Goal: Task Accomplishment & Management: Use online tool/utility

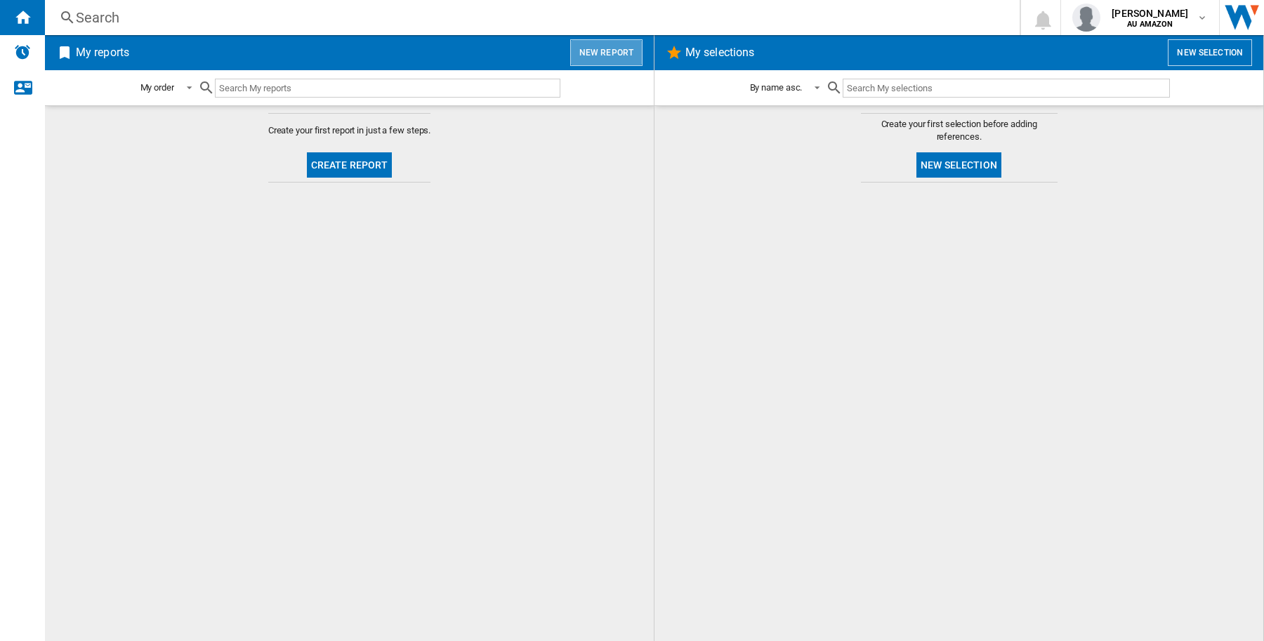
click at [609, 51] on button "New report" at bounding box center [606, 52] width 72 height 27
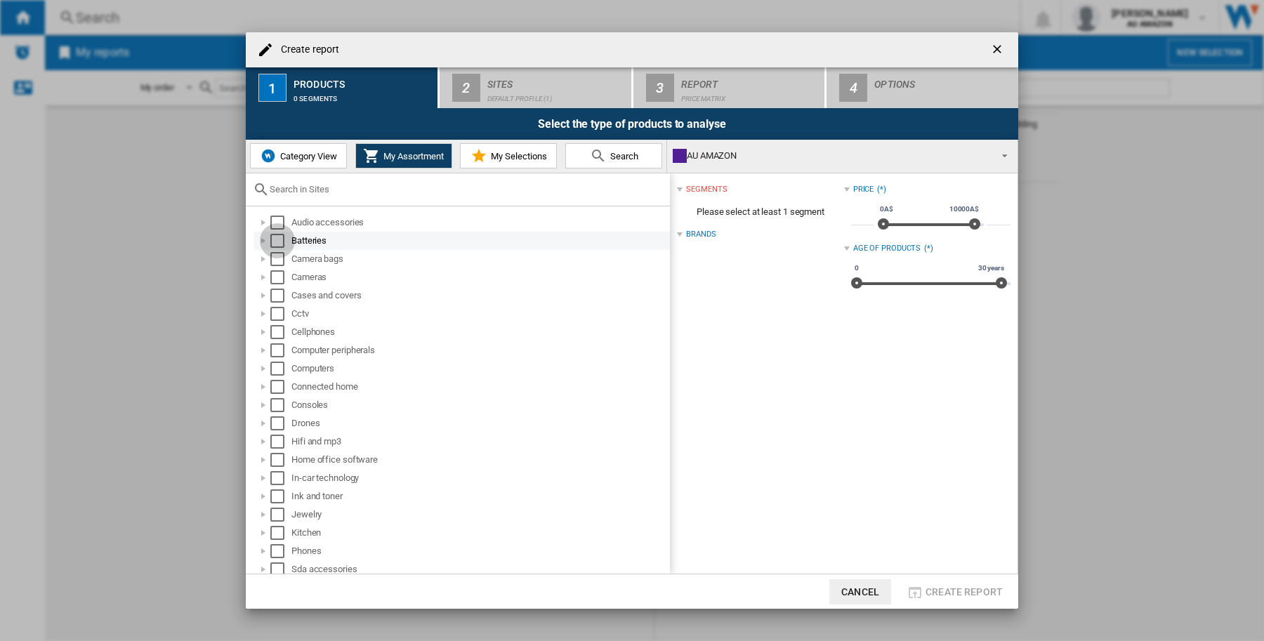
drag, startPoint x: 278, startPoint y: 233, endPoint x: 278, endPoint y: 225, distance: 7.7
click at [278, 232] on div "Batteries" at bounding box center [462, 241] width 416 height 18
click at [276, 244] on div "Select" at bounding box center [277, 241] width 14 height 14
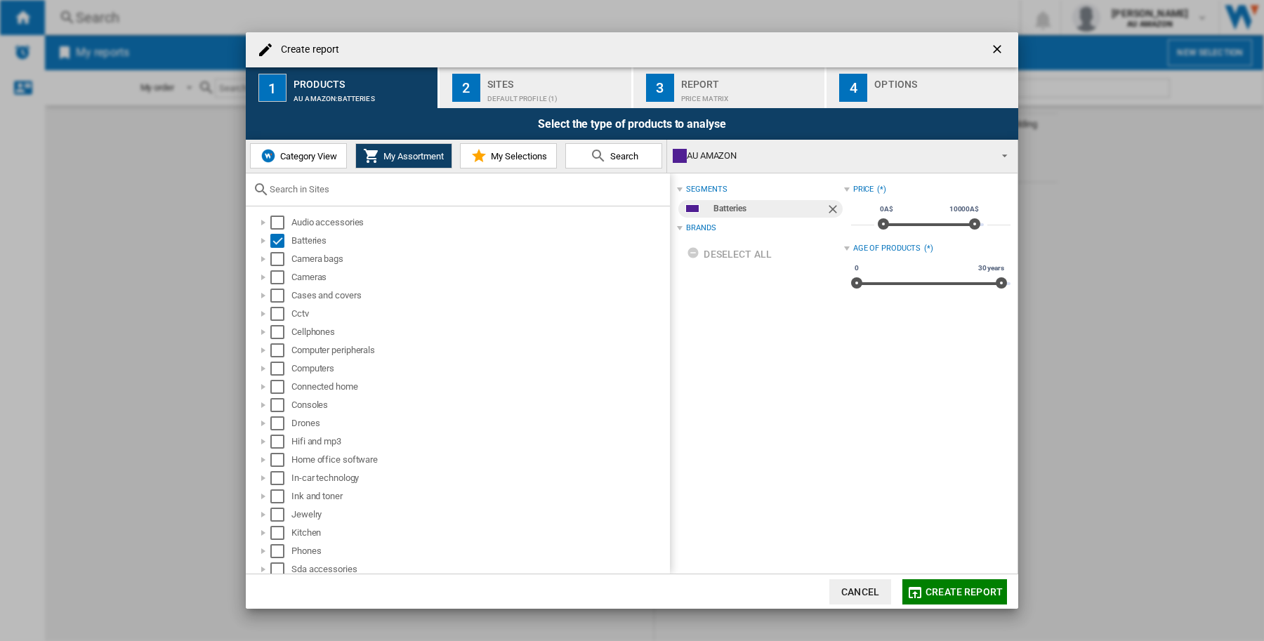
click at [503, 100] on div "Default profile (1)" at bounding box center [556, 95] width 138 height 15
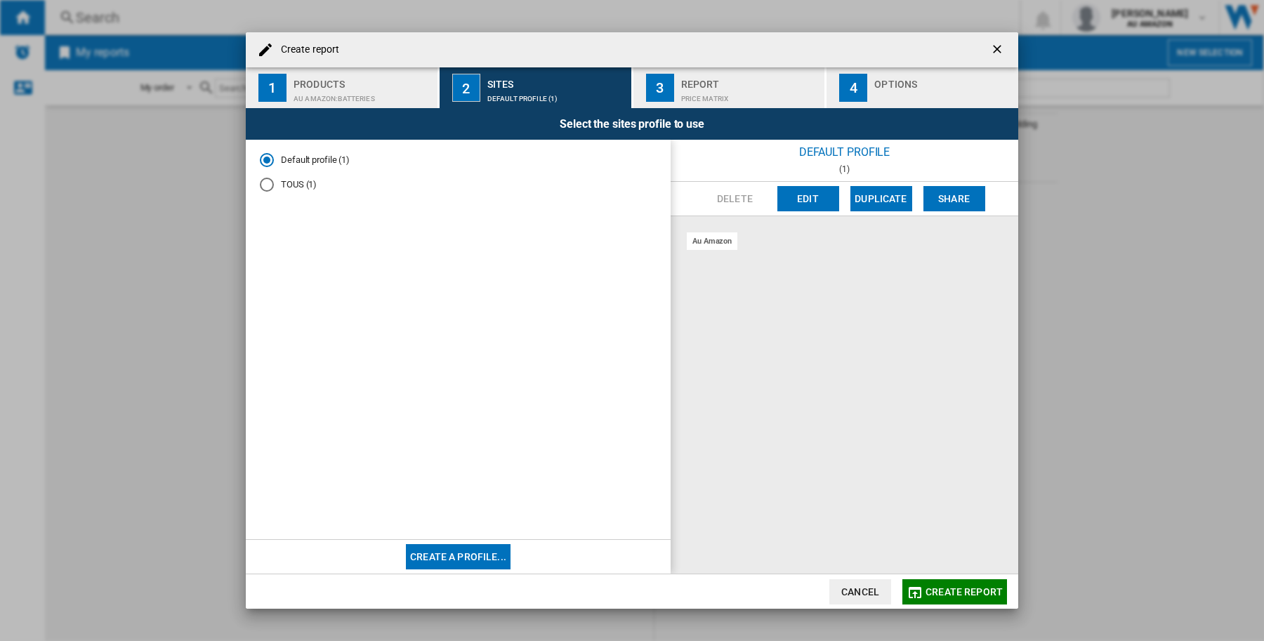
click at [987, 46] on button "button" at bounding box center [998, 50] width 28 height 28
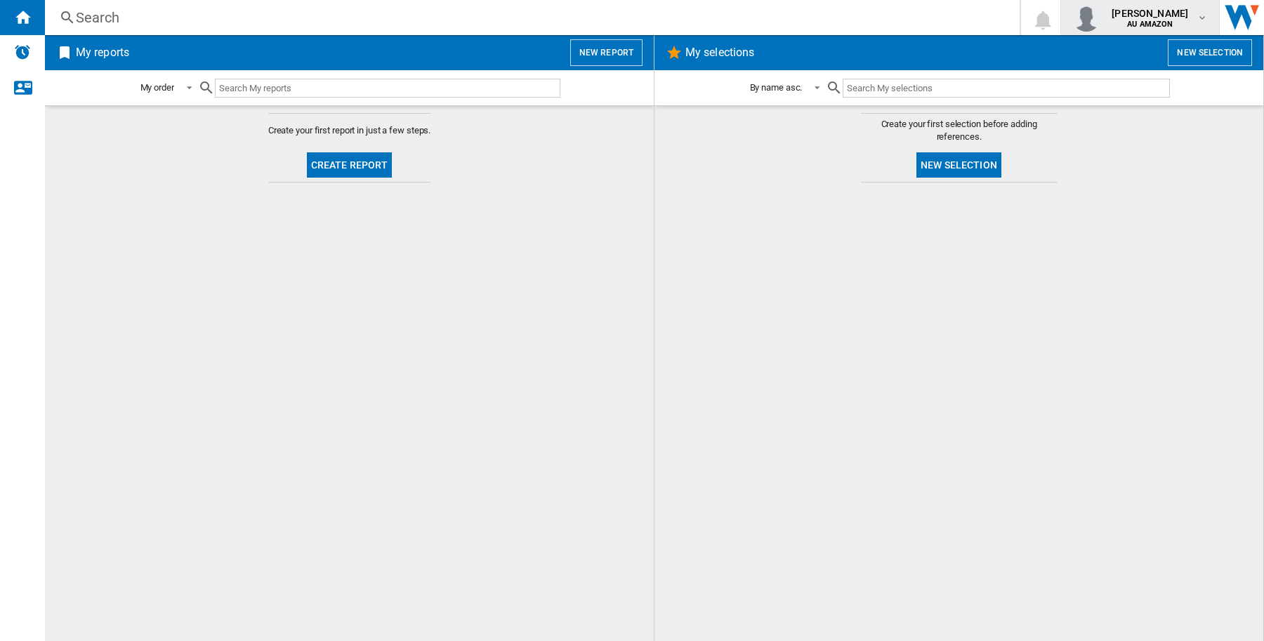
click at [1136, 15] on span "anupama fernando" at bounding box center [1149, 13] width 77 height 14
click at [1129, 116] on button "Logout" at bounding box center [1121, 123] width 135 height 28
